Goal: Information Seeking & Learning: Understand process/instructions

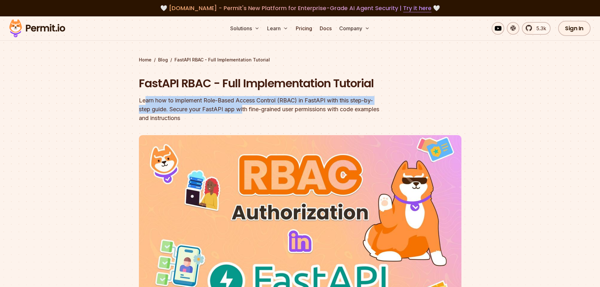
drag, startPoint x: 145, startPoint y: 102, endPoint x: 244, endPoint y: 114, distance: 99.4
click at [244, 114] on div "Learn how to implement Role-Based Access Control (RBAC) in FastAPI with this st…" at bounding box center [260, 109] width 242 height 26
click at [332, 101] on div "Learn how to implement Role-Based Access Control (RBAC) in FastAPI with this st…" at bounding box center [260, 109] width 242 height 26
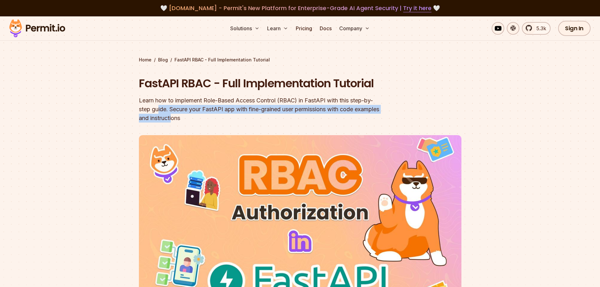
drag, startPoint x: 159, startPoint y: 112, endPoint x: 200, endPoint y: 115, distance: 40.5
click at [200, 115] on div "Learn how to implement Role-Based Access Control (RBAC) in FastAPI with this st…" at bounding box center [260, 109] width 242 height 26
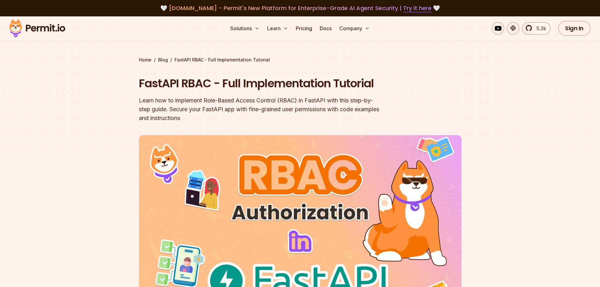
click at [140, 130] on header "FastAPI RBAC - Full Implementation Tutorial Learn how to implement Role-Based A…" at bounding box center [300, 213] width 323 height 275
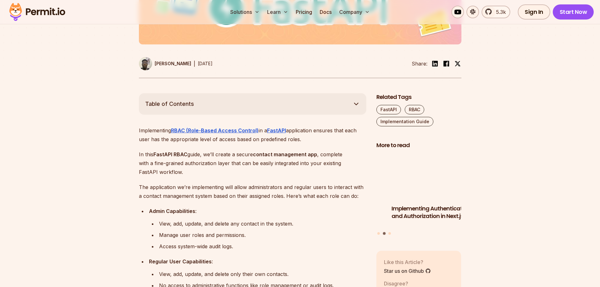
scroll to position [284, 0]
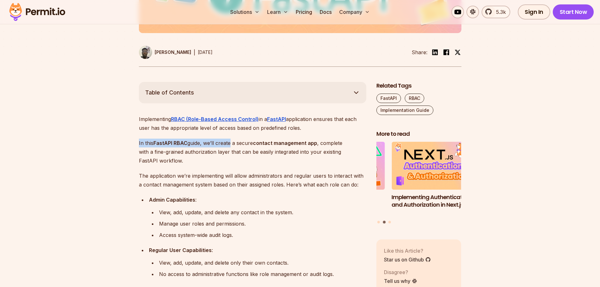
drag, startPoint x: 145, startPoint y: 144, endPoint x: 231, endPoint y: 147, distance: 85.4
click at [140, 175] on p "The application we’re implementing will allow administrators and regular users …" at bounding box center [253, 180] width 228 height 18
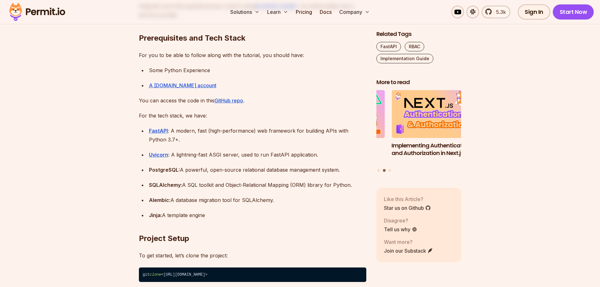
scroll to position [599, 0]
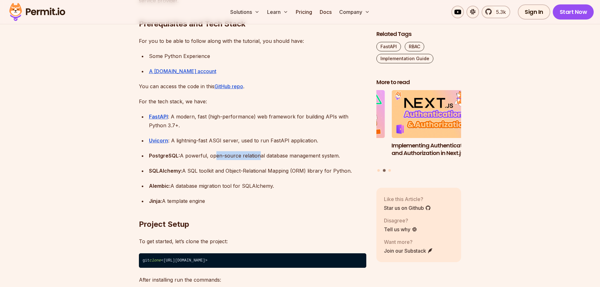
drag, startPoint x: 212, startPoint y: 159, endPoint x: 257, endPoint y: 159, distance: 44.8
click at [257, 159] on div "PostgreSQL: A powerful, open-source relational database management system." at bounding box center [257, 155] width 217 height 9
drag, startPoint x: 191, startPoint y: 169, endPoint x: 222, endPoint y: 173, distance: 31.2
click at [222, 173] on div "SQLAlchemy: A SQL toolkit and Object-Relational Mapping (ORM) library for Pytho…" at bounding box center [257, 170] width 217 height 9
click at [189, 187] on div "Alembic: A database migration tool for SQLAlchemy." at bounding box center [257, 186] width 217 height 9
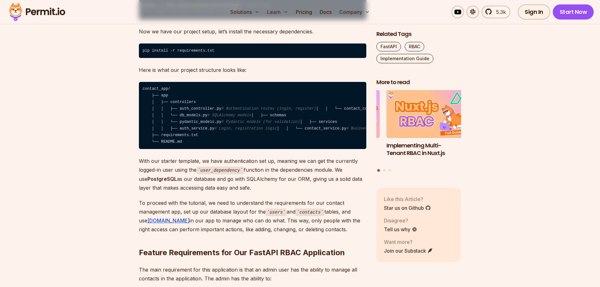
scroll to position [914, 0]
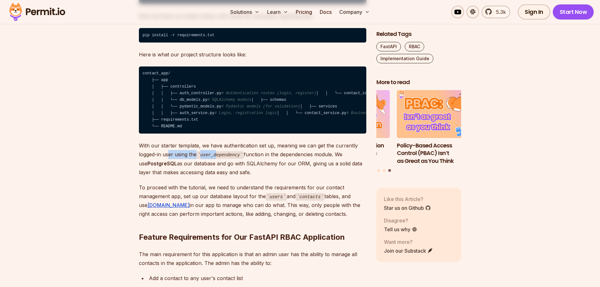
drag, startPoint x: 178, startPoint y: 217, endPoint x: 217, endPoint y: 218, distance: 38.8
click at [217, 177] on p "With our starter template, we have authentication set up, meaning we can get th…" at bounding box center [253, 159] width 228 height 36
click at [178, 177] on p "With our starter template, we have authentication set up, meaning we can get th…" at bounding box center [253, 159] width 228 height 36
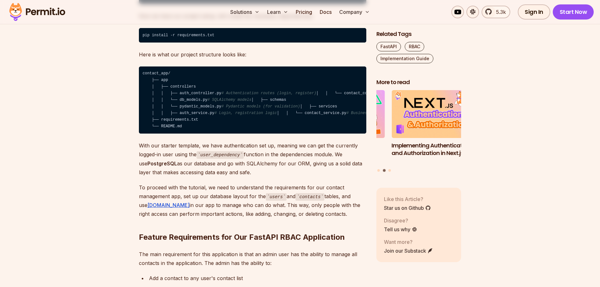
scroll to position [946, 0]
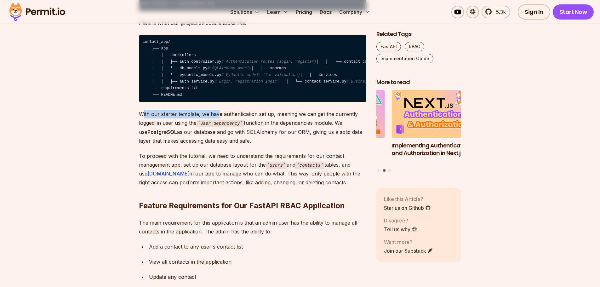
drag, startPoint x: 142, startPoint y: 175, endPoint x: 222, endPoint y: 177, distance: 80.1
click at [221, 145] on p "With our starter template, we have authentication set up, meaning we can get th…" at bounding box center [253, 128] width 228 height 36
click at [259, 145] on p "With our starter template, we have authentication set up, meaning we can get th…" at bounding box center [253, 128] width 228 height 36
drag, startPoint x: 257, startPoint y: 175, endPoint x: 333, endPoint y: 175, distance: 75.0
click at [333, 145] on p "With our starter template, we have authentication set up, meaning we can get th…" at bounding box center [253, 128] width 228 height 36
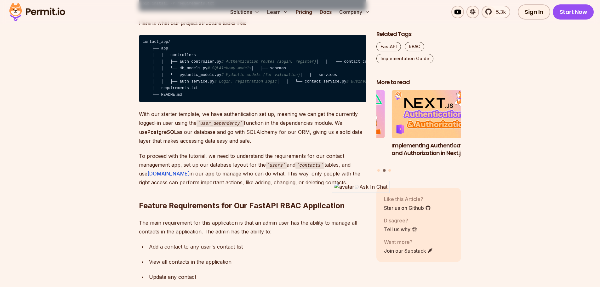
click at [148, 135] on strong "PostgreSQL" at bounding box center [163, 132] width 30 height 6
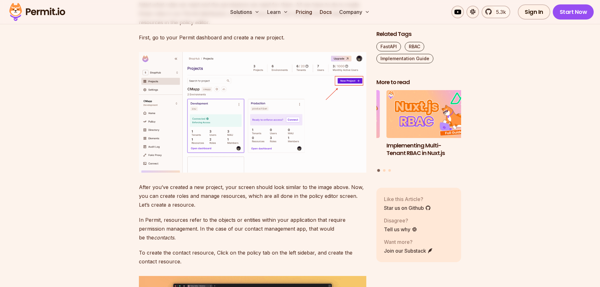
scroll to position [1828, 0]
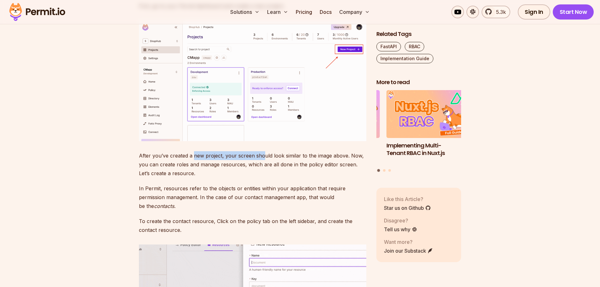
drag, startPoint x: 193, startPoint y: 247, endPoint x: 263, endPoint y: 251, distance: 70.1
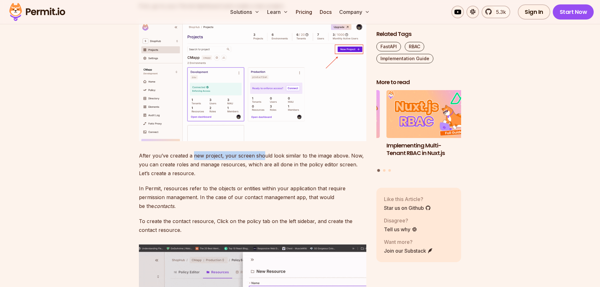
click at [263, 178] on p "After you’ve created a new project, your screen should look similar to the imag…" at bounding box center [253, 164] width 228 height 26
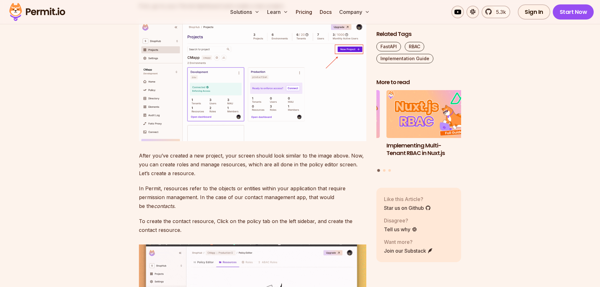
click at [165, 178] on p "After you’ve created a new project, your screen should look similar to the imag…" at bounding box center [253, 164] width 228 height 26
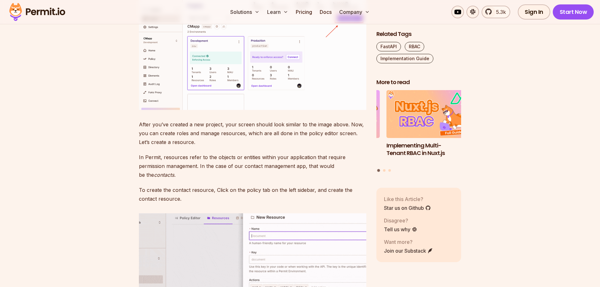
scroll to position [1860, 0]
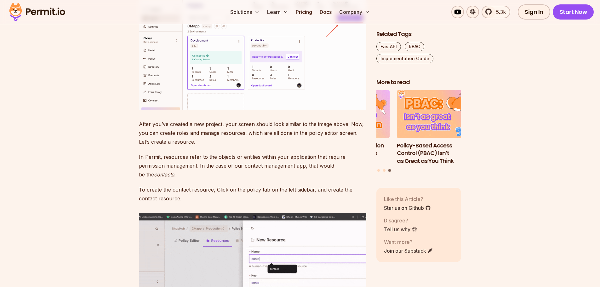
drag, startPoint x: 568, startPoint y: 1, endPoint x: 491, endPoint y: 159, distance: 175.9
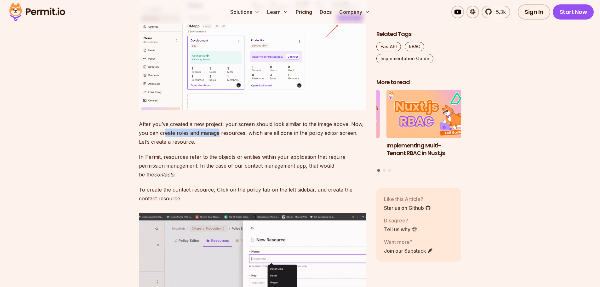
click at [217, 146] on p "After you’ve created a new project, your screen should look similar to the imag…" at bounding box center [253, 133] width 228 height 26
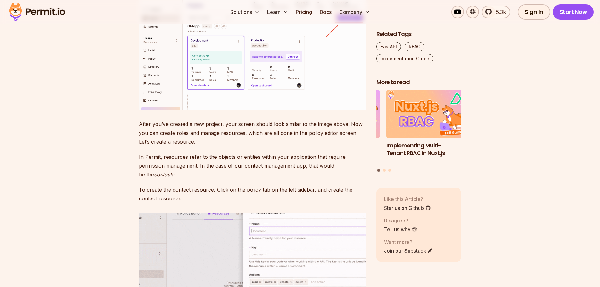
click at [153, 146] on p "After you’ve created a new project, your screen should look similar to the imag…" at bounding box center [253, 133] width 228 height 26
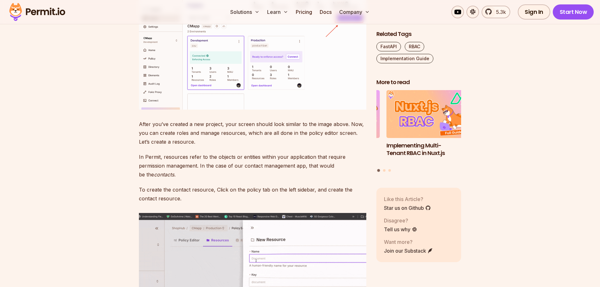
scroll to position [1891, 0]
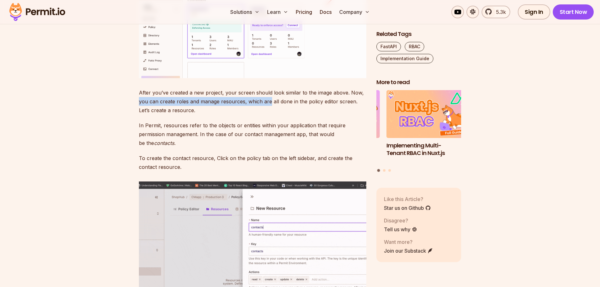
drag, startPoint x: 156, startPoint y: 193, endPoint x: 268, endPoint y: 196, distance: 112.5
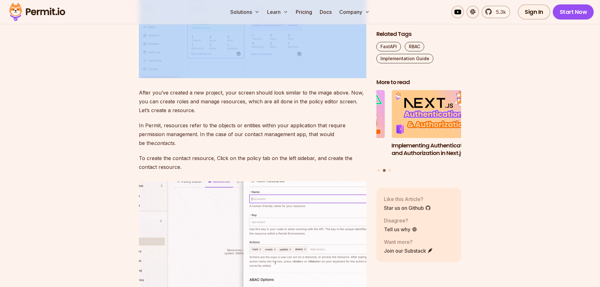
drag, startPoint x: 75, startPoint y: 168, endPoint x: 75, endPoint y: 182, distance: 14.8
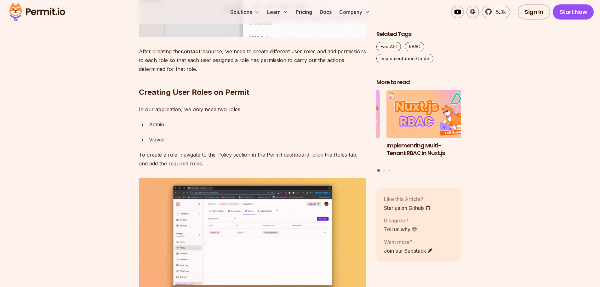
scroll to position [2175, 0]
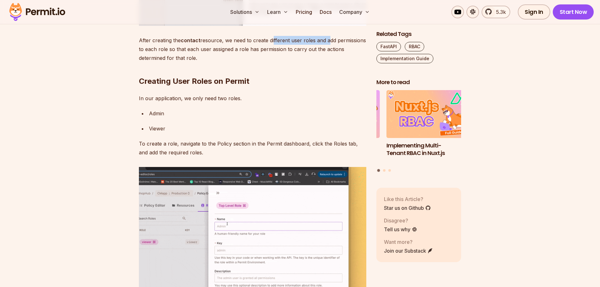
drag, startPoint x: 290, startPoint y: 134, endPoint x: 327, endPoint y: 134, distance: 36.9
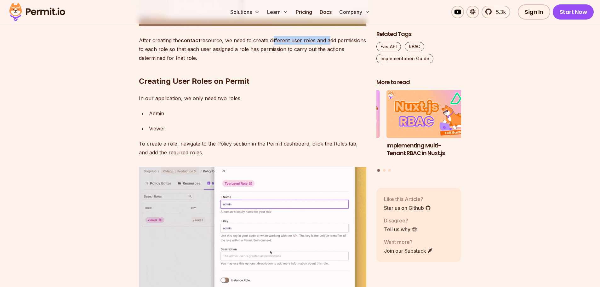
click at [327, 62] on p "After creating the contact resource, we need to create different user roles and…" at bounding box center [253, 49] width 228 height 26
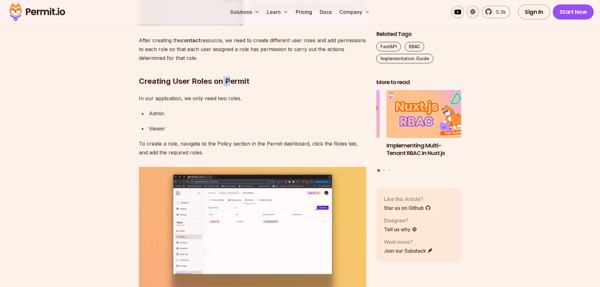
drag, startPoint x: 224, startPoint y: 158, endPoint x: 270, endPoint y: 159, distance: 46.0
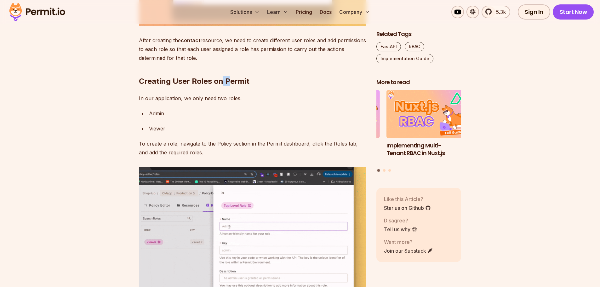
click at [269, 86] on h2 "Creating User Roles on Permit" at bounding box center [253, 68] width 228 height 35
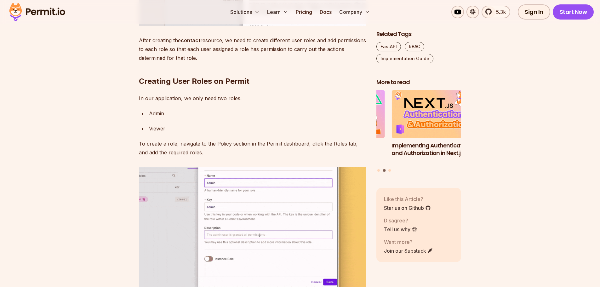
click at [184, 195] on div "Implementing RBAC (Role-Based Access Control) in a FastAPI application ensures …" at bounding box center [253, 234] width 228 height 4021
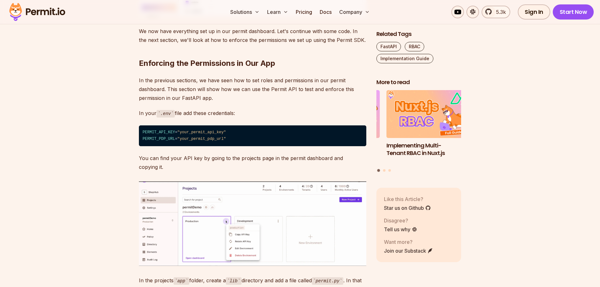
scroll to position [2774, 0]
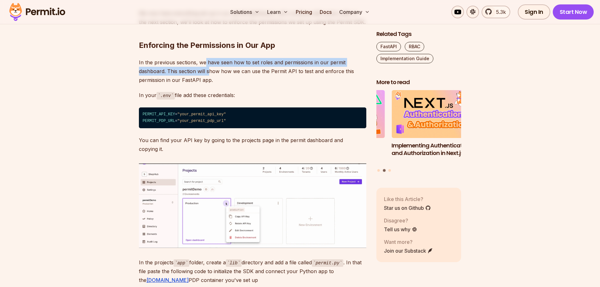
drag, startPoint x: 205, startPoint y: 153, endPoint x: 210, endPoint y: 159, distance: 7.7
click at [210, 84] on p "In the previous sections, we have seen how to set roles and permissions in our …" at bounding box center [253, 71] width 228 height 26
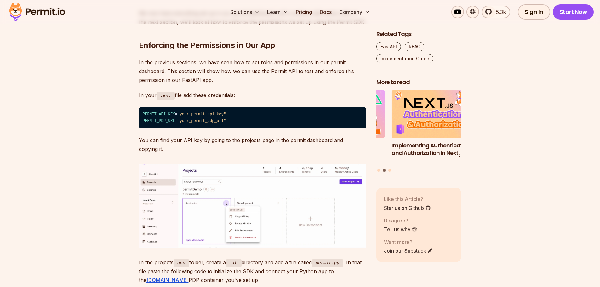
click at [234, 84] on p "In the previous sections, we have seen how to set roles and permissions in our …" at bounding box center [253, 71] width 228 height 26
drag, startPoint x: 276, startPoint y: 164, endPoint x: 286, endPoint y: 164, distance: 9.5
click at [286, 84] on p "In the previous sections, we have seen how to set roles and permissions in our …" at bounding box center [253, 71] width 228 height 26
click at [223, 84] on p "In the previous sections, we have seen how to set roles and permissions in our …" at bounding box center [253, 71] width 228 height 26
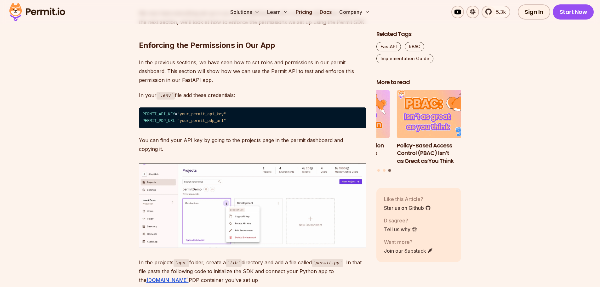
scroll to position [2805, 0]
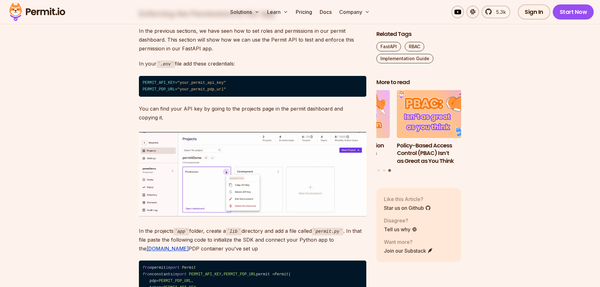
drag, startPoint x: 185, startPoint y: 153, endPoint x: 239, endPoint y: 154, distance: 53.6
click at [239, 68] on p "In your .env file add these credentials:" at bounding box center [253, 63] width 228 height 9
click at [142, 97] on code "PERMIT_API_KEY = "your_permit_api_key" PERMIT_PDP_URL = "your_permit_pdp_url"" at bounding box center [253, 86] width 228 height 21
drag, startPoint x: 160, startPoint y: 173, endPoint x: 237, endPoint y: 173, distance: 76.9
click at [237, 97] on code "PERMIT_API_KEY = "your_permit_api_key" PERMIT_PDP_URL = "your_permit_pdp_url"" at bounding box center [253, 86] width 228 height 21
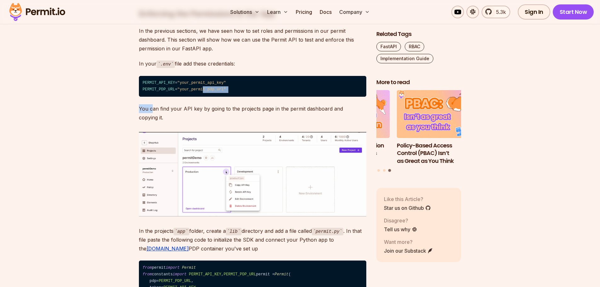
drag, startPoint x: 153, startPoint y: 190, endPoint x: 212, endPoint y: 183, distance: 58.7
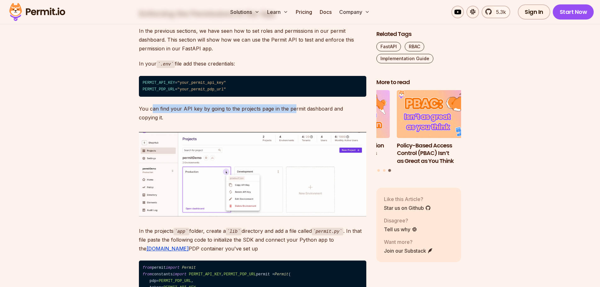
drag, startPoint x: 152, startPoint y: 197, endPoint x: 294, endPoint y: 202, distance: 141.9
click at [293, 122] on p "You can find your API key by going to the projects page in the permit dashboard…" at bounding box center [253, 113] width 228 height 18
click at [167, 122] on p "You can find your API key by going to the projects page in the permit dashboard…" at bounding box center [253, 113] width 228 height 18
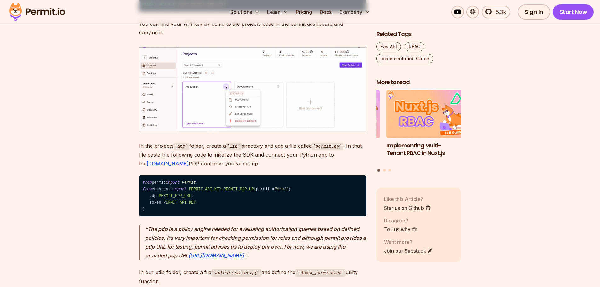
scroll to position [2931, 0]
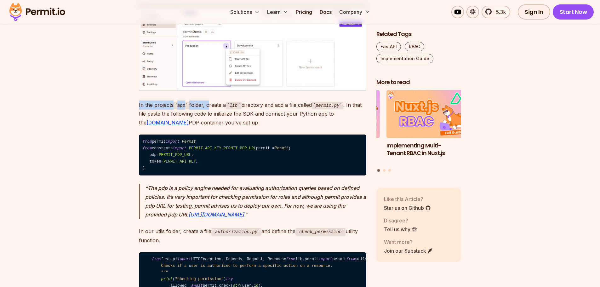
drag, startPoint x: 138, startPoint y: 189, endPoint x: 207, endPoint y: 191, distance: 69.0
click at [203, 127] on p "In the projects app folder, create a lib directory and add a file called permit…" at bounding box center [253, 114] width 228 height 27
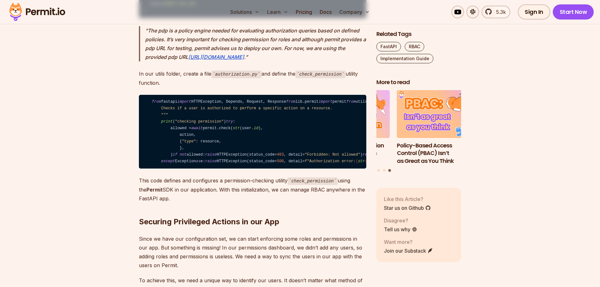
scroll to position [3120, 0]
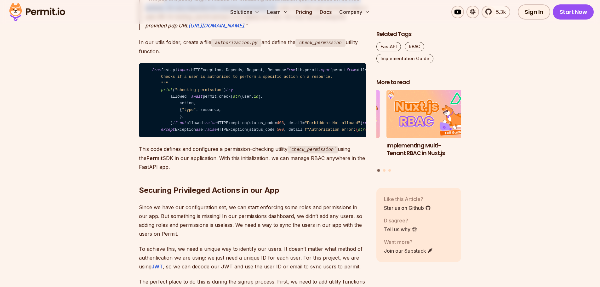
drag, startPoint x: 178, startPoint y: 94, endPoint x: 278, endPoint y: 104, distance: 99.8
click at [278, 30] on p "The pdp is a policy engine needed for evaluating authorization queries based on…" at bounding box center [255, 12] width 221 height 35
click at [296, 30] on p "The pdp is a policy engine needed for evaluating authorization queries based on…" at bounding box center [255, 12] width 221 height 35
drag, startPoint x: 246, startPoint y: 101, endPoint x: 343, endPoint y: 104, distance: 97.1
click at [343, 30] on p "The pdp is a policy engine needed for evaluating authorization queries based on…" at bounding box center [255, 12] width 221 height 35
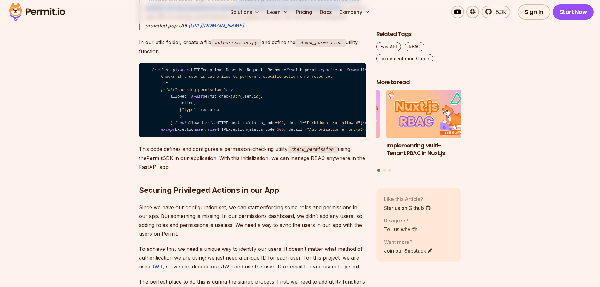
click at [235, 30] on p "The pdp is a policy engine needed for evaluating authorization queries based on…" at bounding box center [255, 12] width 221 height 35
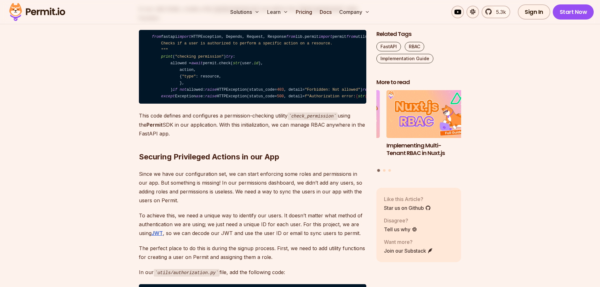
scroll to position [3183, 0]
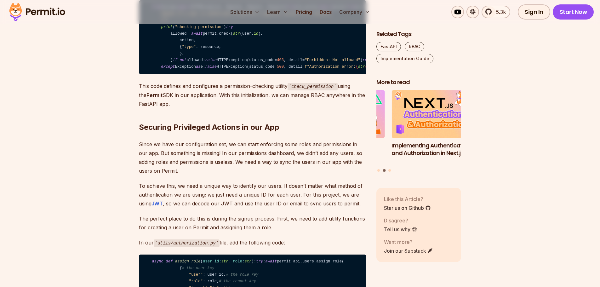
drag, startPoint x: 137, startPoint y: 74, endPoint x: 187, endPoint y: 79, distance: 50.6
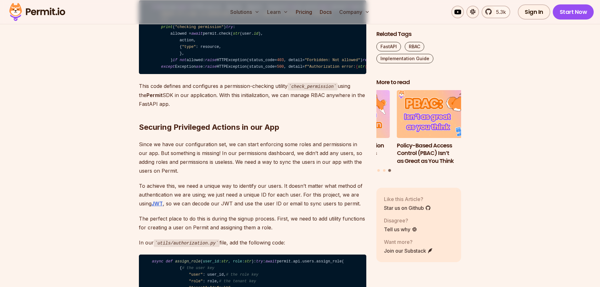
drag, startPoint x: 152, startPoint y: 76, endPoint x: 238, endPoint y: 75, distance: 86.0
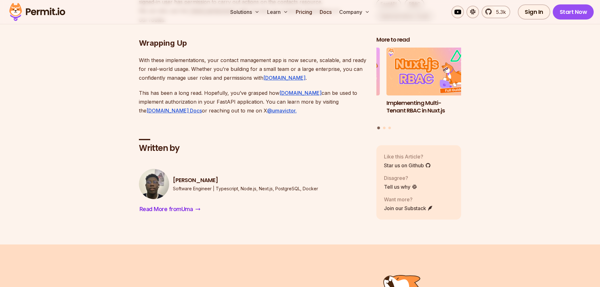
scroll to position [4192, 0]
